Goal: Transaction & Acquisition: Purchase product/service

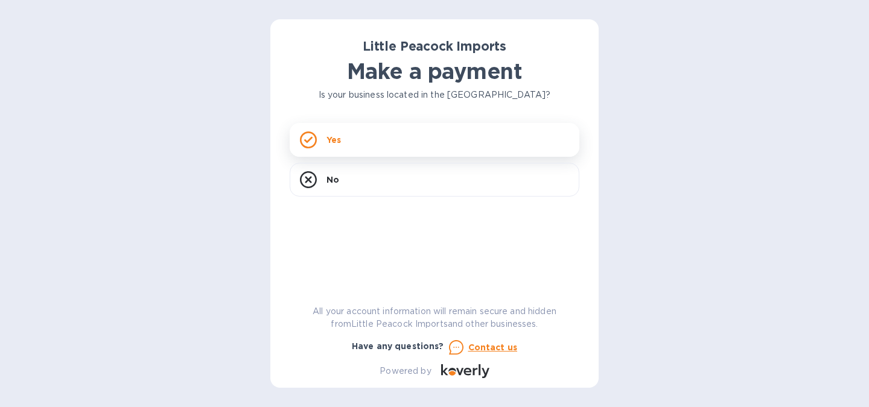
click at [427, 136] on div "Yes" at bounding box center [435, 140] width 290 height 34
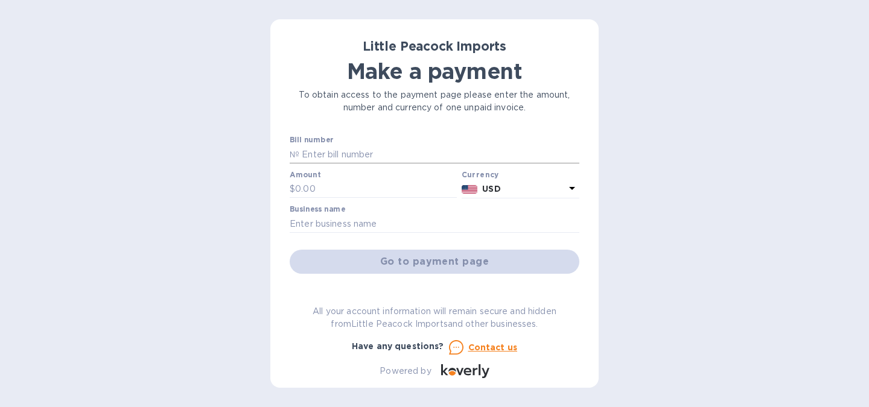
click at [400, 156] on input "text" at bounding box center [439, 154] width 280 height 18
type input "l"
type input "LP2507154"
click at [346, 189] on input "text" at bounding box center [376, 189] width 162 height 18
type input "408.00"
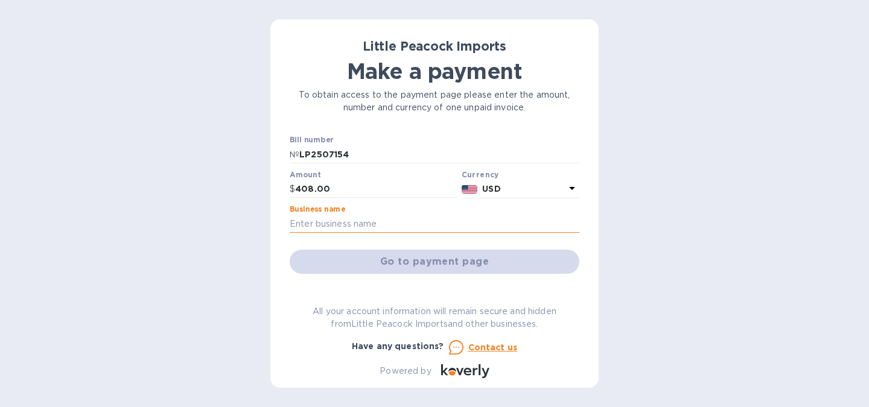
click at [342, 224] on input "text" at bounding box center [435, 224] width 290 height 18
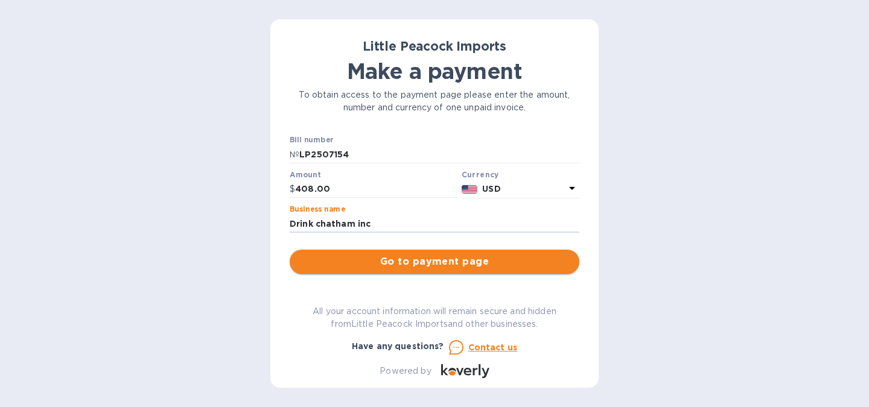
type input "Drink chatham inc"
click at [380, 261] on span "Go to payment page" at bounding box center [434, 262] width 270 height 14
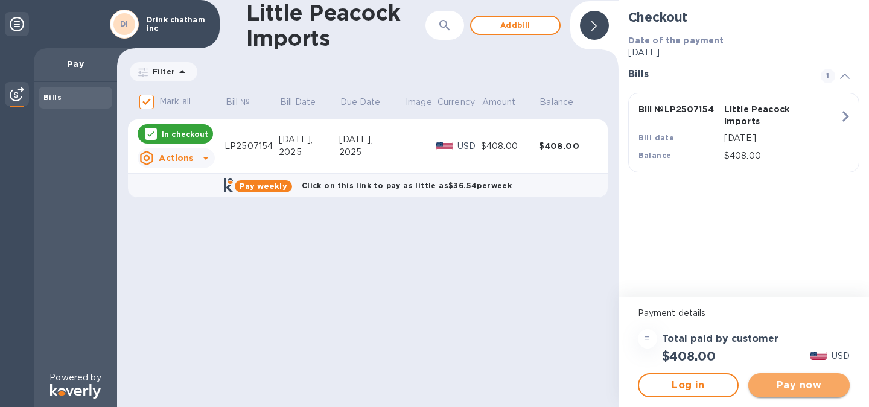
click at [779, 380] on span "Pay now" at bounding box center [799, 385] width 82 height 14
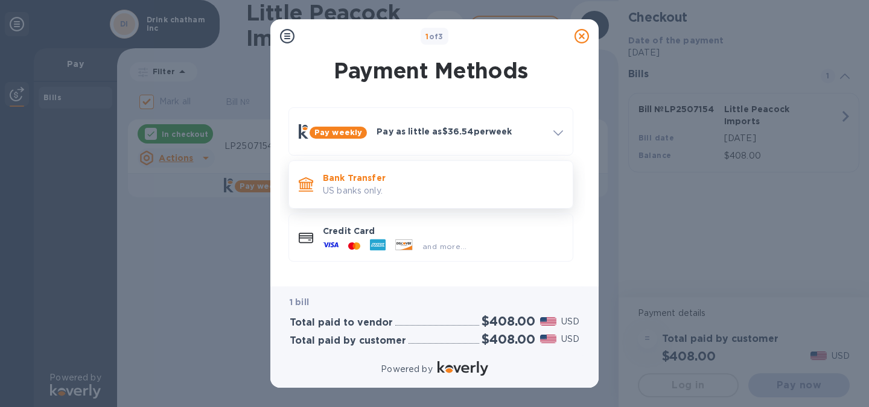
click at [362, 180] on p "Bank Transfer" at bounding box center [443, 178] width 240 height 12
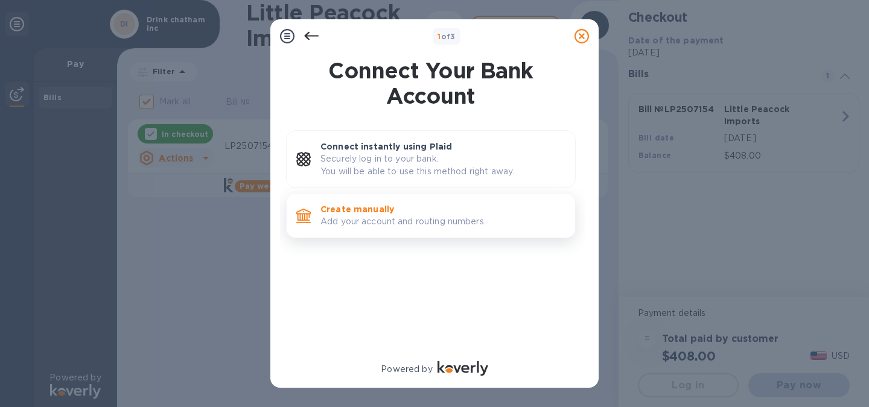
click at [361, 212] on p "Create manually" at bounding box center [442, 209] width 245 height 12
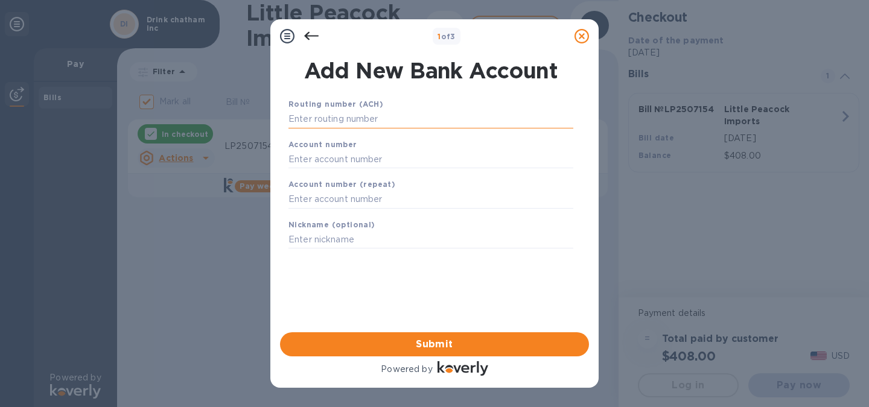
click at [365, 122] on input "text" at bounding box center [430, 119] width 285 height 18
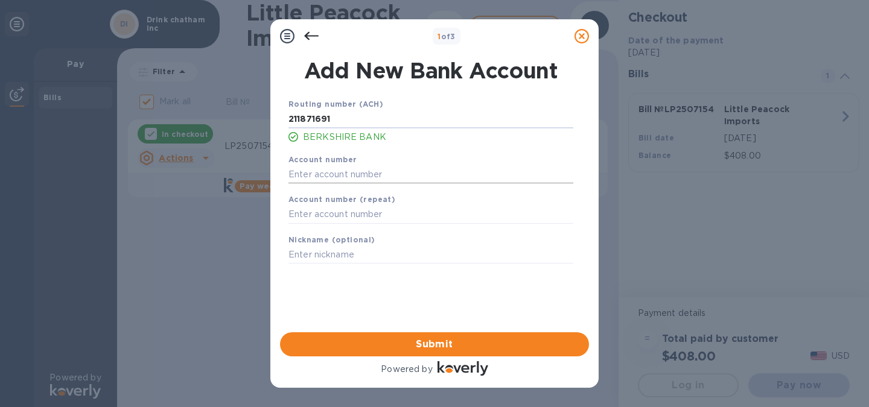
type input "211871691"
click at [356, 173] on input "text" at bounding box center [430, 174] width 285 height 18
type input "102813821"
click at [357, 217] on input "text" at bounding box center [430, 215] width 285 height 18
type input "102813821"
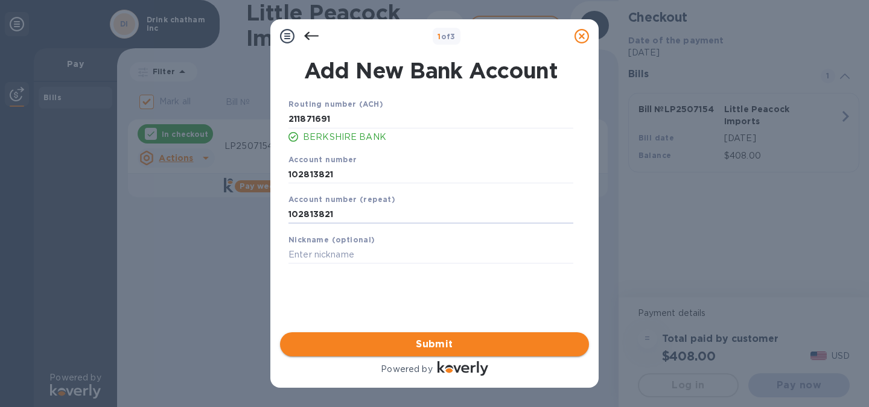
click at [393, 349] on span "Submit" at bounding box center [435, 344] width 290 height 14
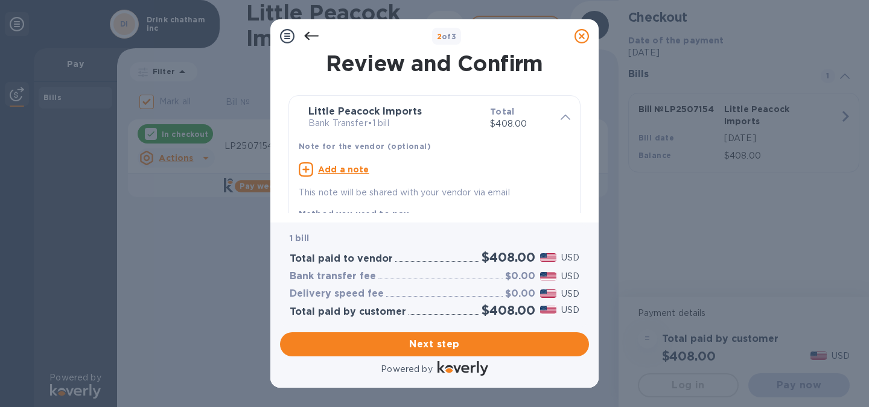
click at [339, 168] on u "Add a note" at bounding box center [343, 170] width 51 height 10
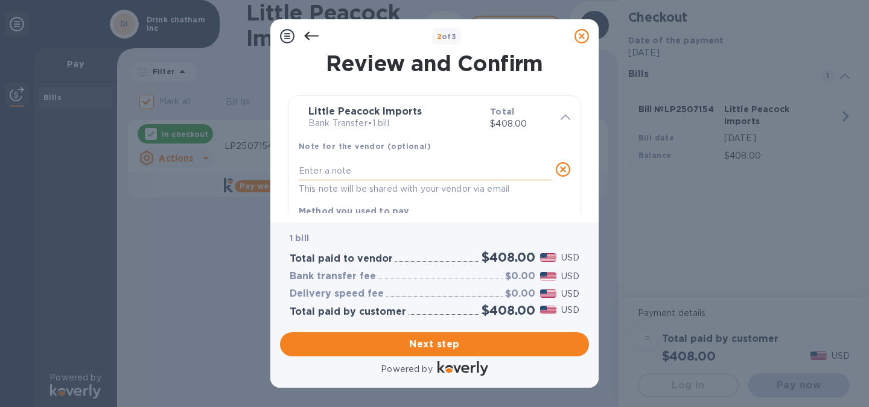
click at [323, 170] on textarea at bounding box center [425, 171] width 252 height 10
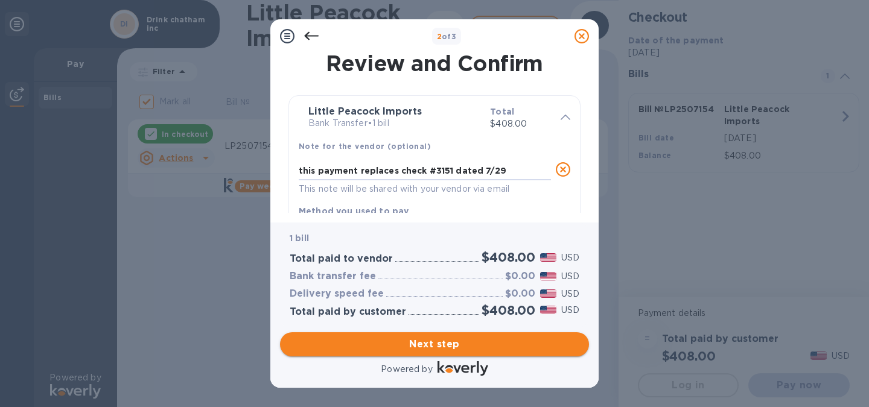
type textarea "this payment replaces check #3151 dated 7/29"
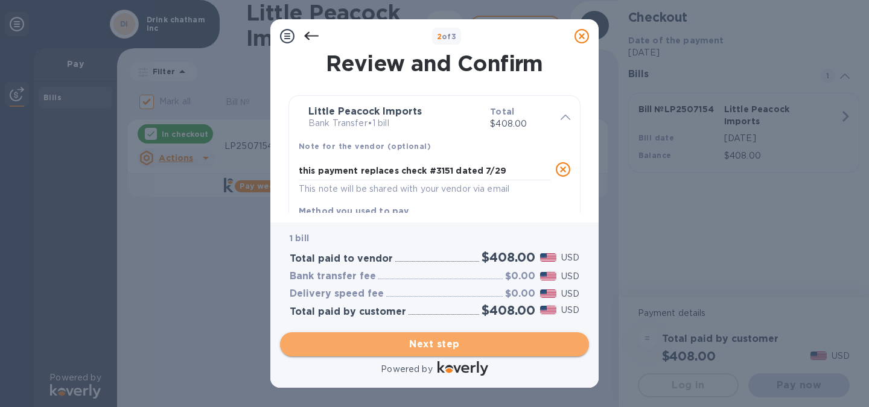
click at [458, 344] on span "Next step" at bounding box center [435, 344] width 290 height 14
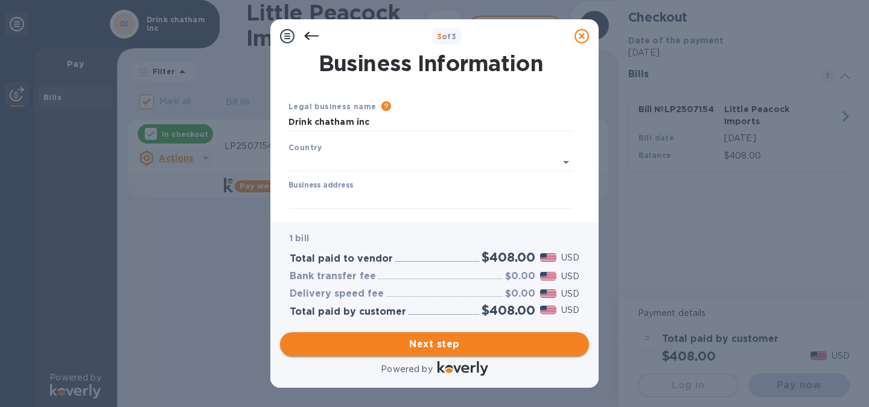
type input "[GEOGRAPHIC_DATA]"
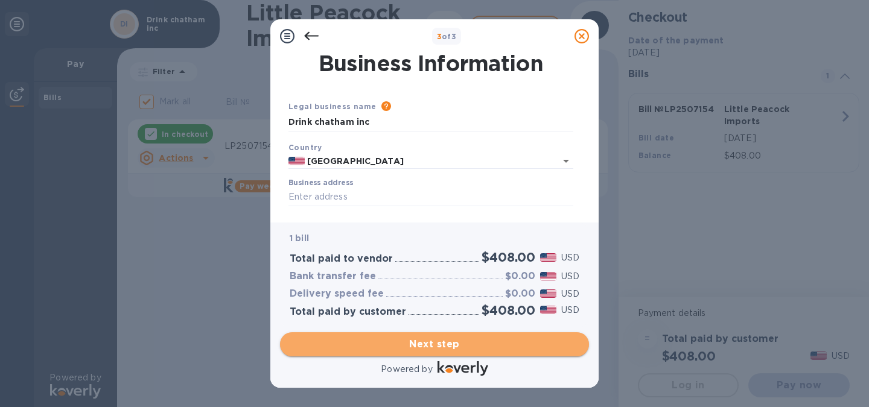
click at [431, 352] on button "Next step" at bounding box center [434, 344] width 309 height 24
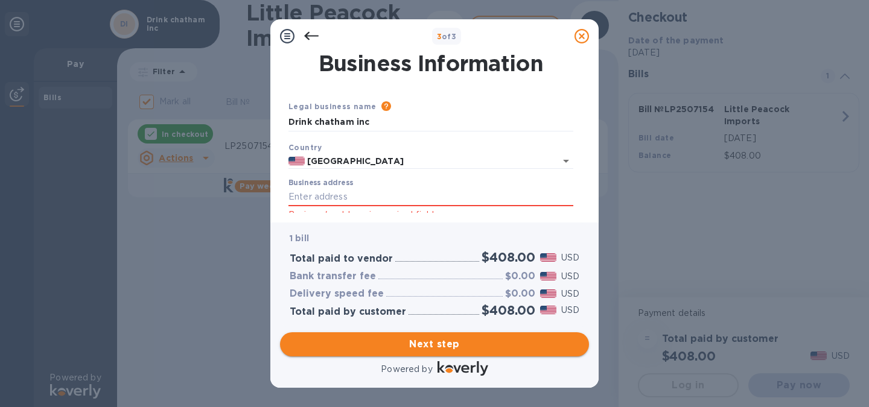
click at [437, 338] on span "Next step" at bounding box center [435, 344] width 290 height 14
click at [377, 202] on input "Business address" at bounding box center [430, 197] width 285 height 18
type input "[STREET_ADDRESS]"
type input "[GEOGRAPHIC_DATA]"
type input "NY"
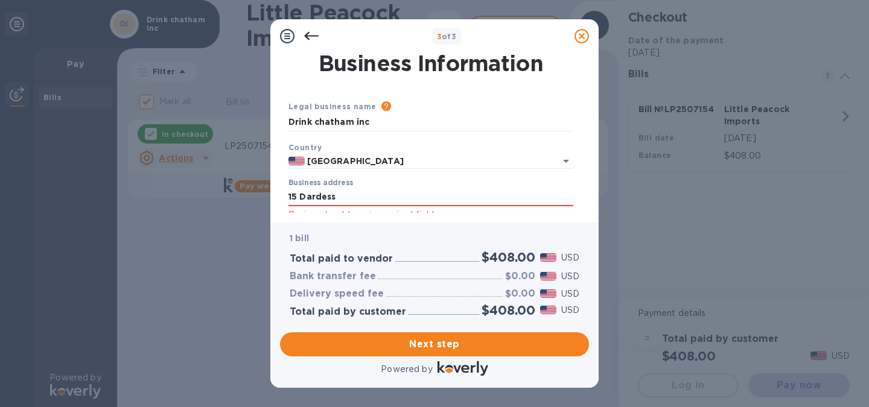
type input "12037"
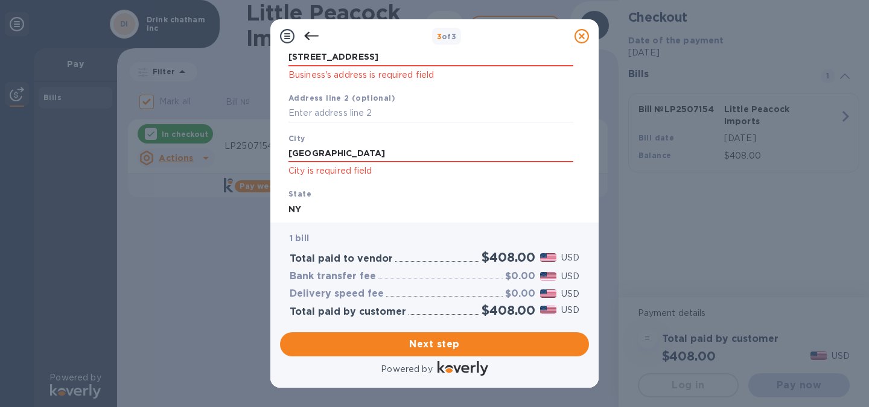
scroll to position [231, 0]
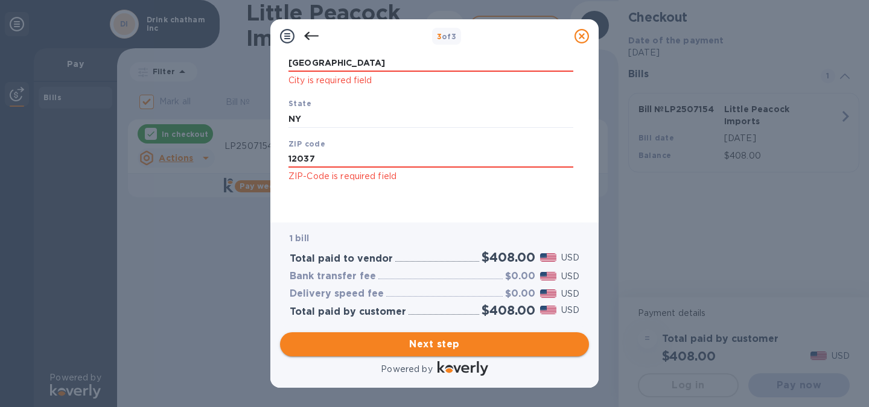
click at [486, 346] on span "Next step" at bounding box center [435, 344] width 290 height 14
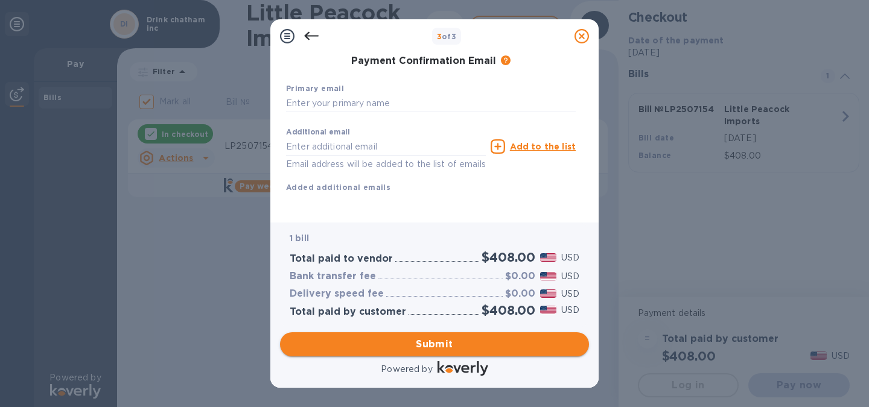
scroll to position [212, 0]
click at [395, 95] on input "text" at bounding box center [431, 104] width 290 height 18
type input "[EMAIL_ADDRESS][DOMAIN_NAME]"
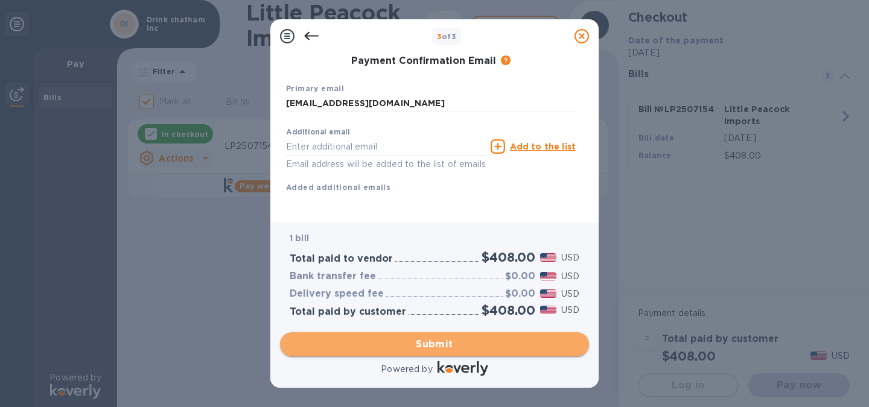
click at [449, 342] on span "Submit" at bounding box center [435, 344] width 290 height 14
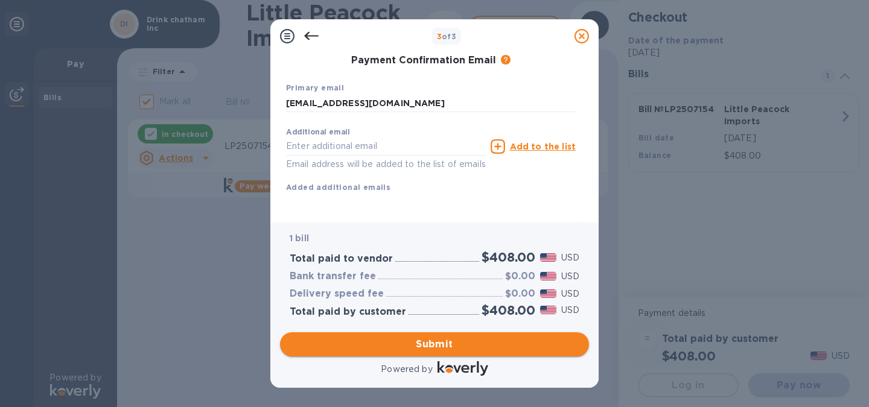
click at [449, 342] on span "Submit" at bounding box center [435, 344] width 290 height 14
click at [589, 63] on div "Payment Contact Information First name First name is a required field Last name…" at bounding box center [434, 138] width 328 height 170
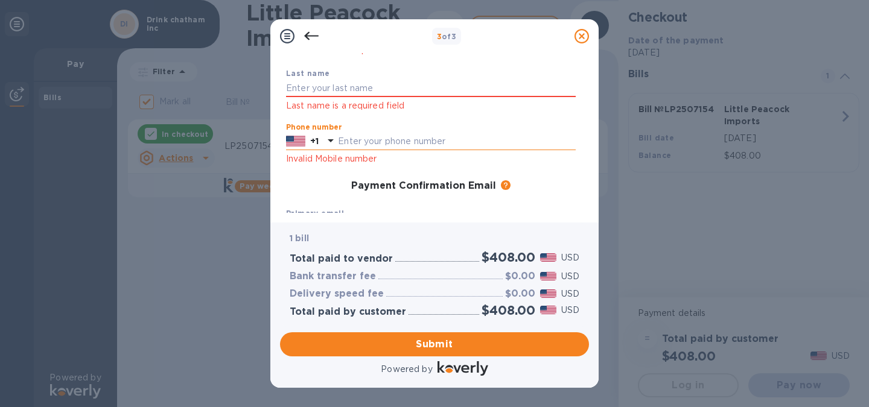
click at [407, 146] on input "text" at bounding box center [457, 142] width 238 height 18
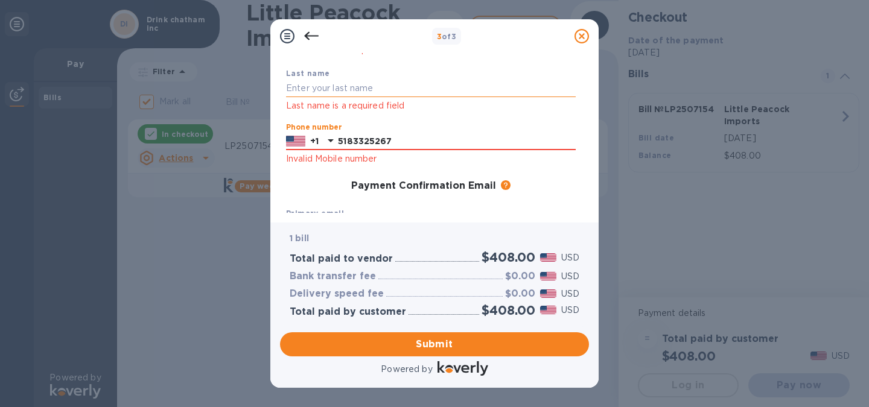
type input "5183325267"
click at [387, 86] on input "text" at bounding box center [431, 89] width 290 height 18
type input "[PERSON_NAME]"
click at [584, 62] on div "Payment Contact Information First name First name is a required field Last name…" at bounding box center [434, 133] width 309 height 160
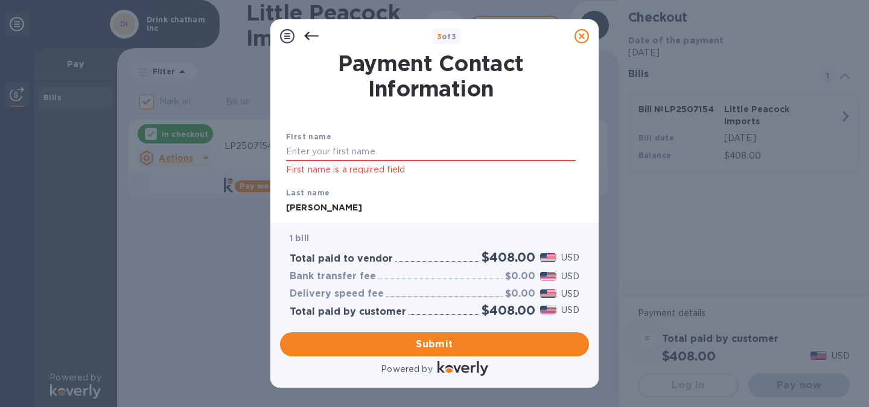
click at [366, 162] on div "First name is a required field" at bounding box center [431, 160] width 290 height 34
click at [365, 156] on input "text" at bounding box center [431, 152] width 290 height 18
type input "[PERSON_NAME]"
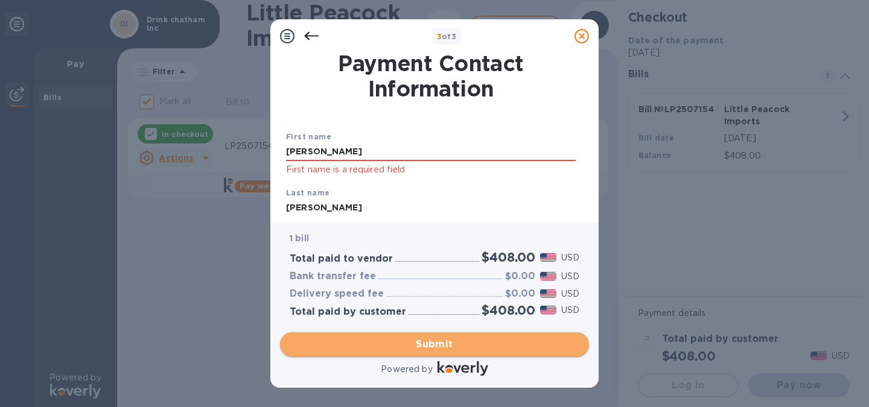
click at [433, 347] on span "Submit" at bounding box center [435, 344] width 290 height 14
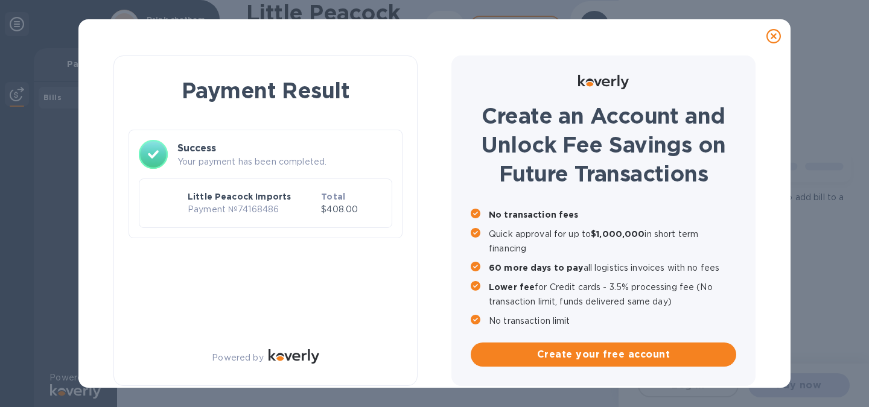
checkbox input "false"
